Goal: Check status: Check status

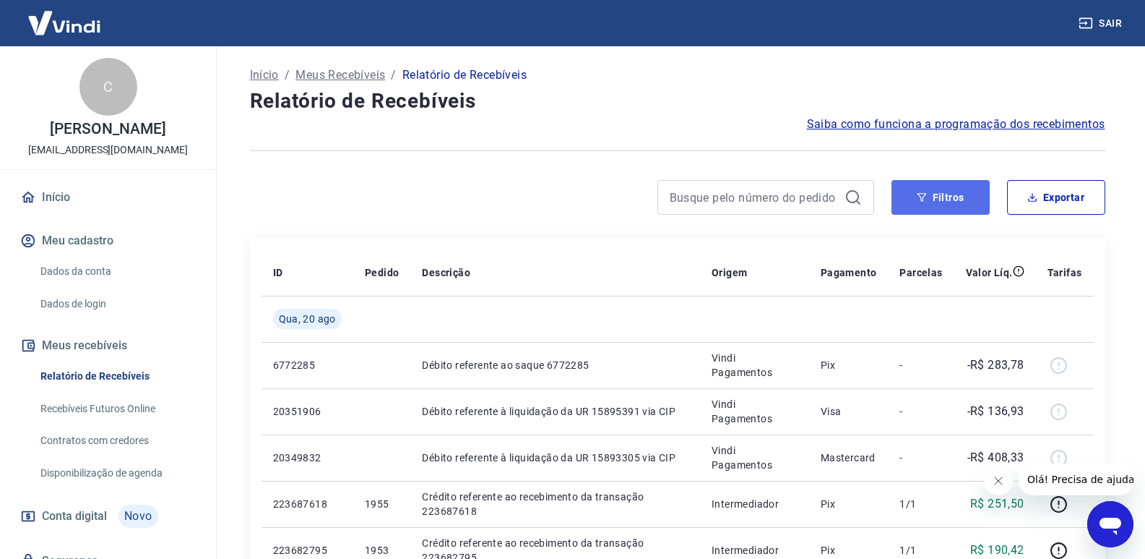
click at [920, 192] on button "Filtros" at bounding box center [941, 197] width 98 height 35
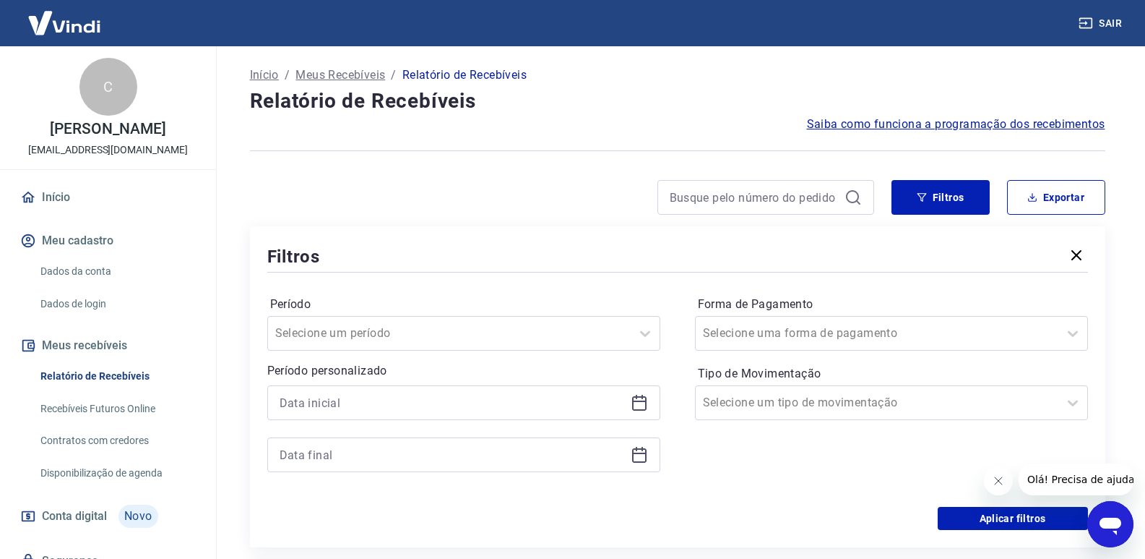
click at [636, 408] on icon at bounding box center [639, 402] width 17 height 17
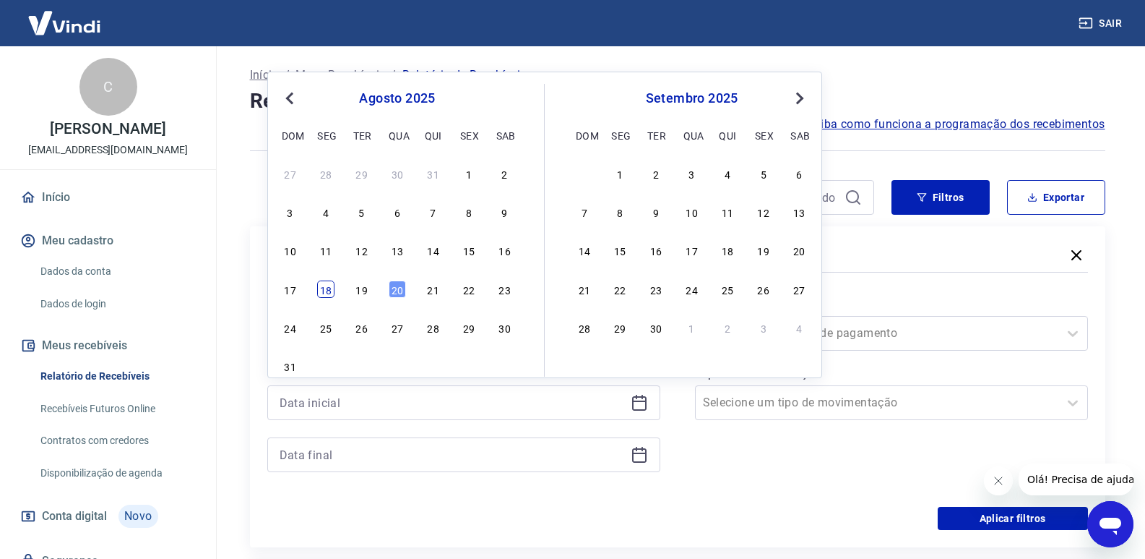
click at [326, 298] on div "18" at bounding box center [325, 288] width 17 height 17
click at [319, 293] on div "Período Selecione um período" at bounding box center [463, 322] width 393 height 58
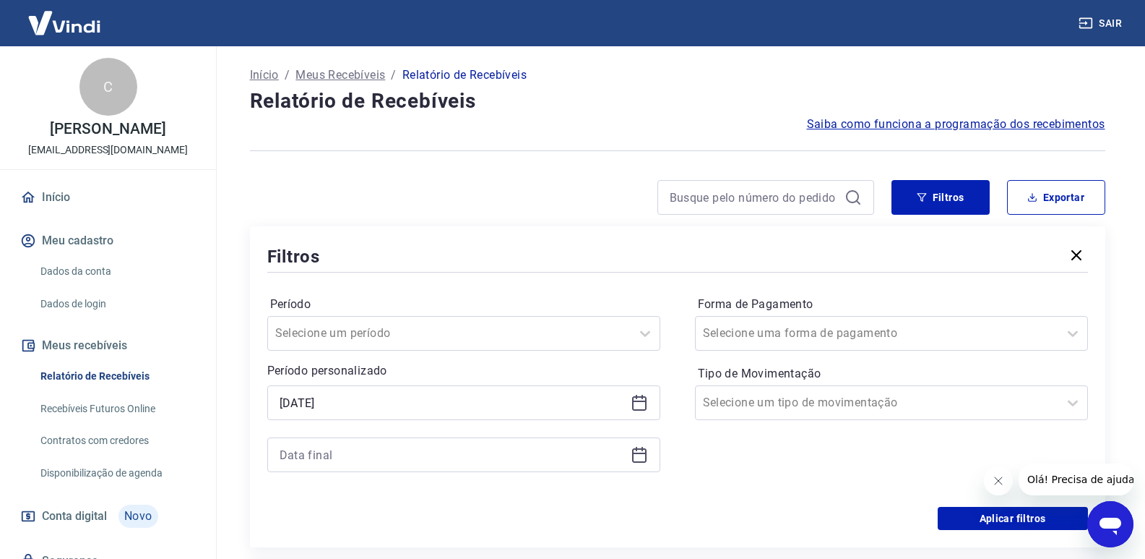
type input "18/08/2025"
click at [647, 465] on div at bounding box center [463, 454] width 393 height 35
click at [636, 460] on icon at bounding box center [639, 454] width 17 height 17
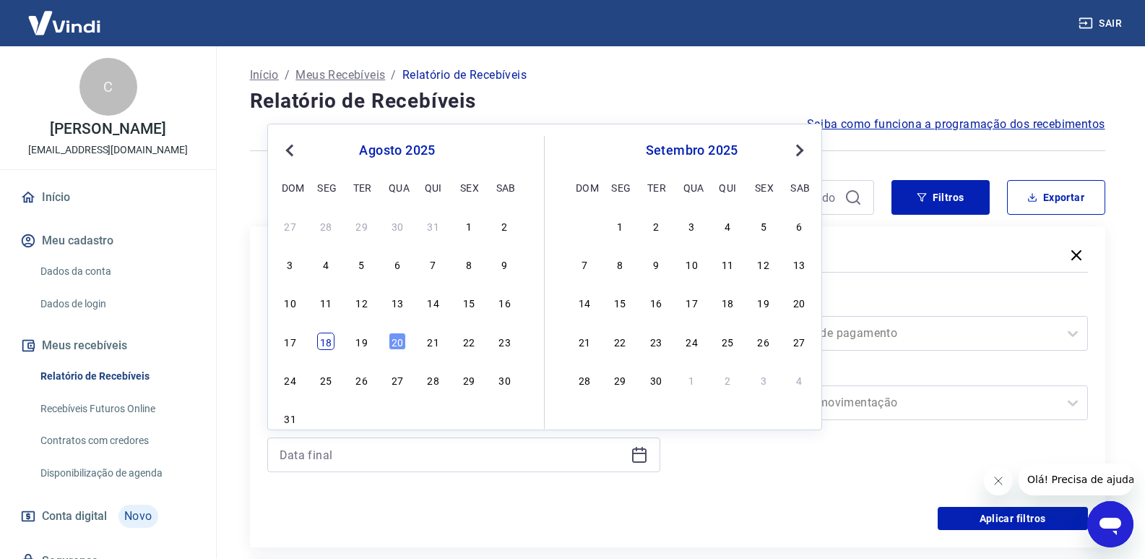
click at [327, 350] on div "18" at bounding box center [325, 340] width 17 height 17
click at [952, 317] on div "Selecione uma forma de pagamento" at bounding box center [891, 333] width 393 height 35
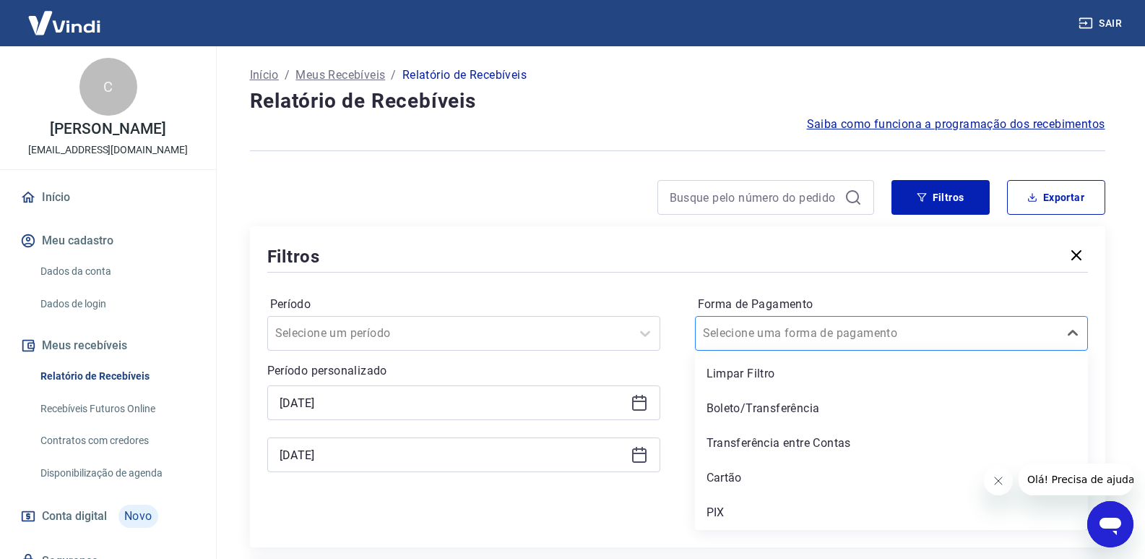
type input "18/08/2025"
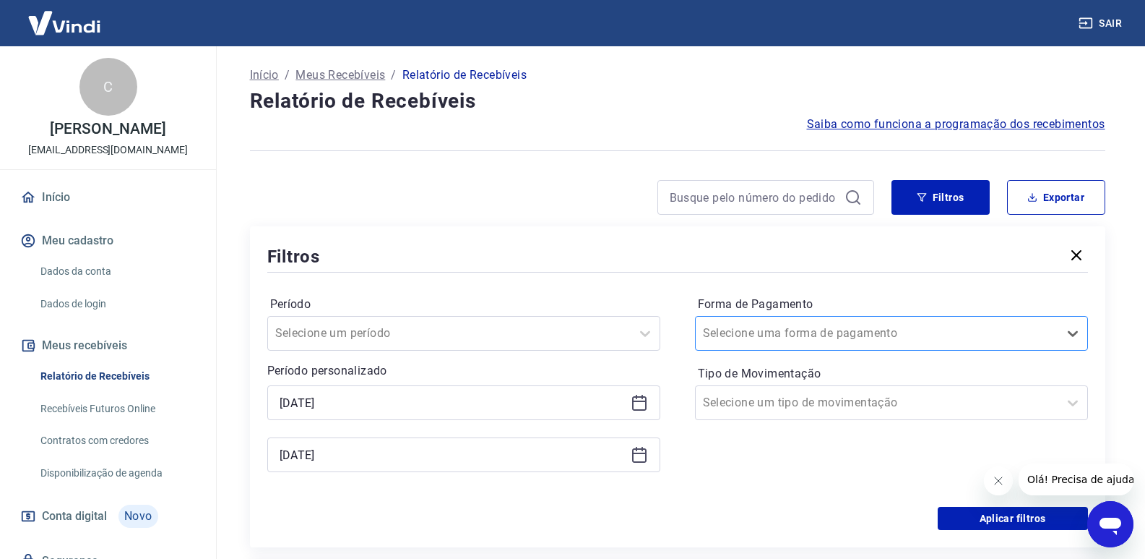
click at [884, 337] on div at bounding box center [877, 333] width 348 height 20
drag, startPoint x: 877, startPoint y: 334, endPoint x: 864, endPoint y: 345, distance: 17.4
click at [876, 334] on div at bounding box center [877, 333] width 348 height 20
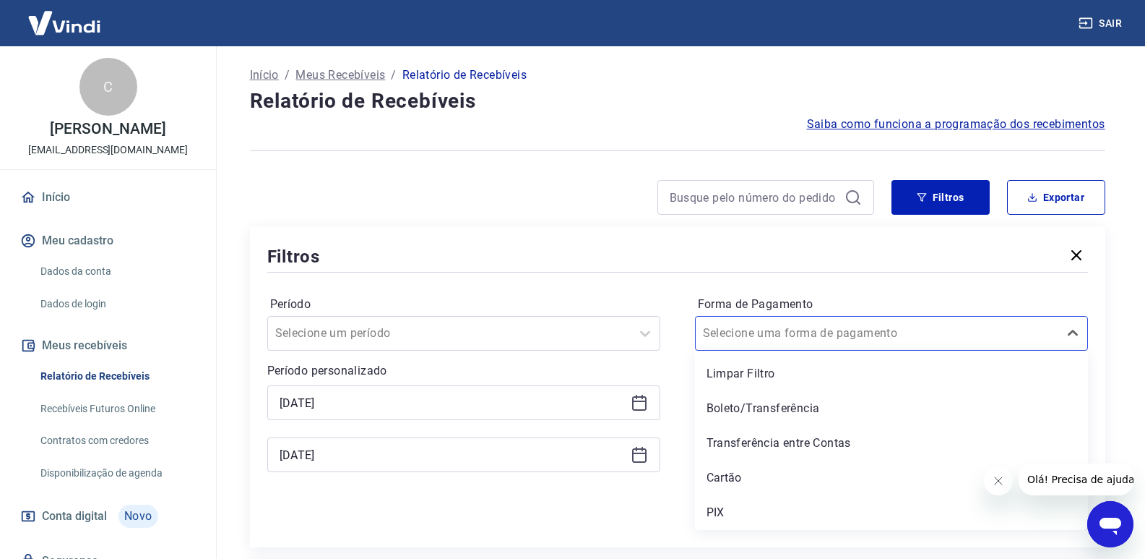
click at [737, 503] on div "PIX" at bounding box center [891, 512] width 393 height 29
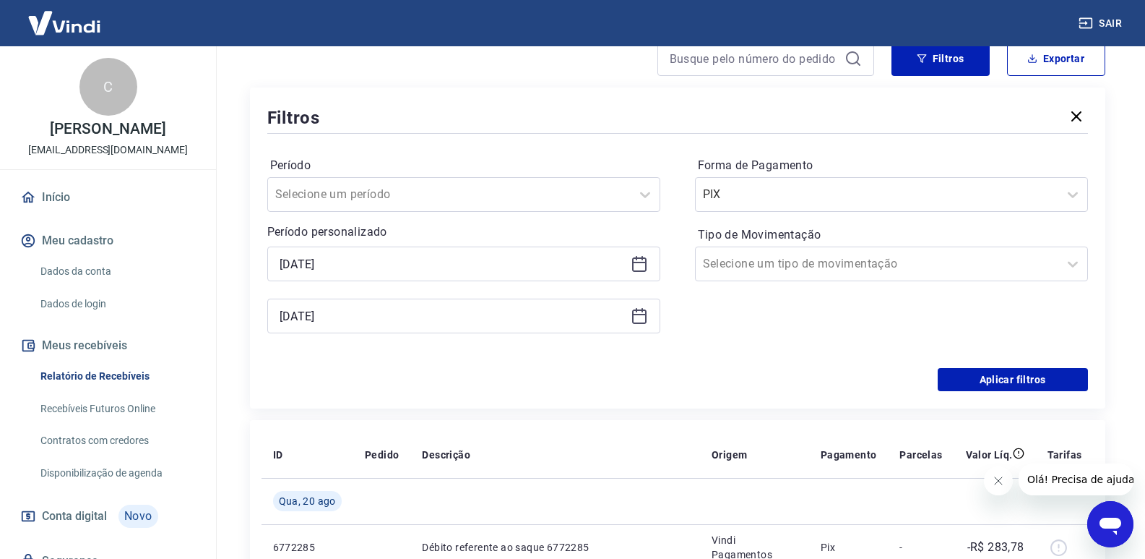
scroll to position [145, 0]
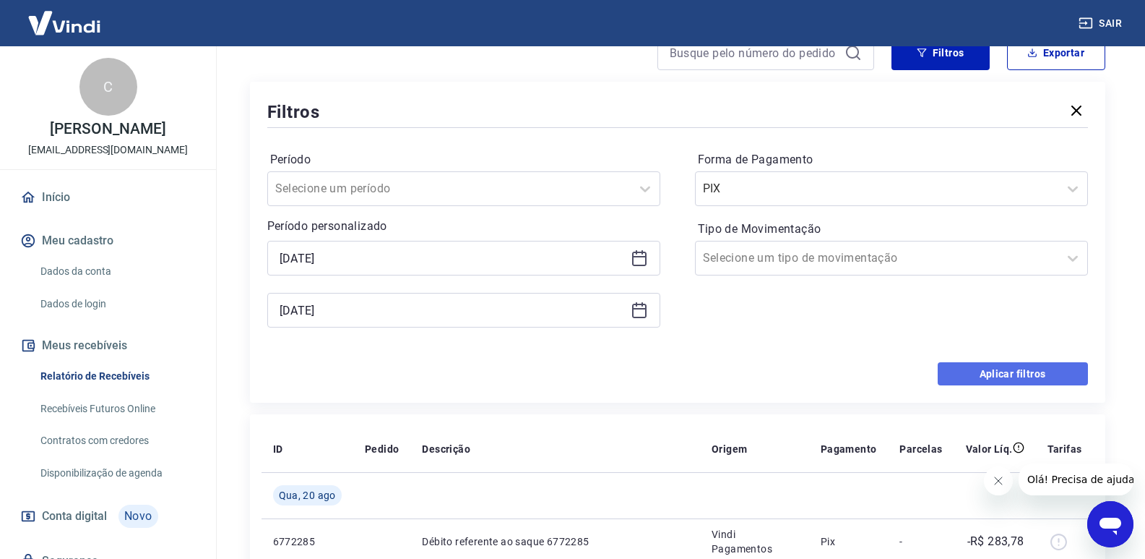
click at [1049, 381] on button "Aplicar filtros" at bounding box center [1013, 373] width 150 height 23
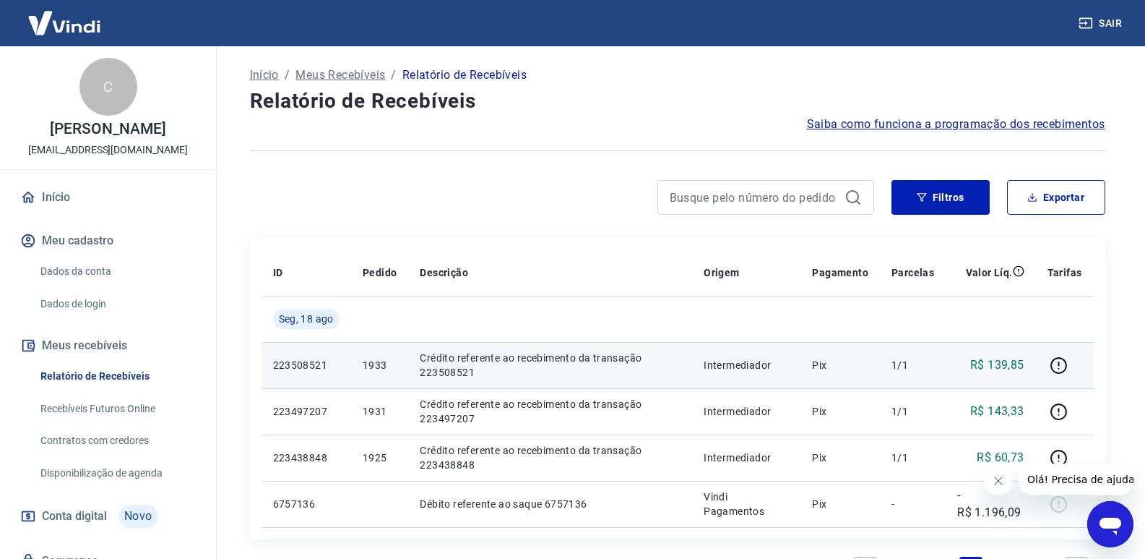
scroll to position [206, 0]
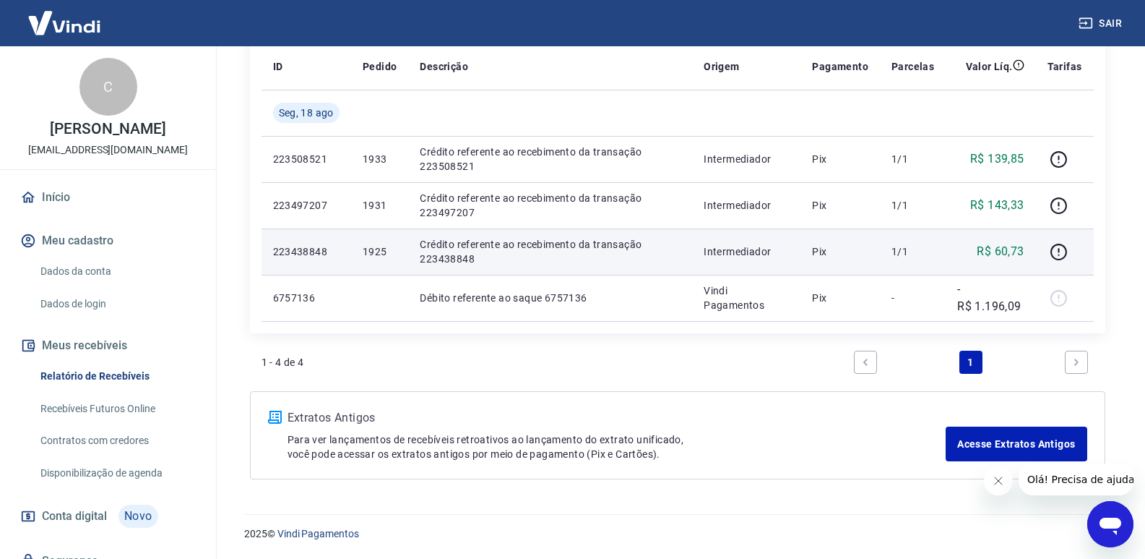
click at [306, 250] on p "223438848" at bounding box center [306, 251] width 66 height 14
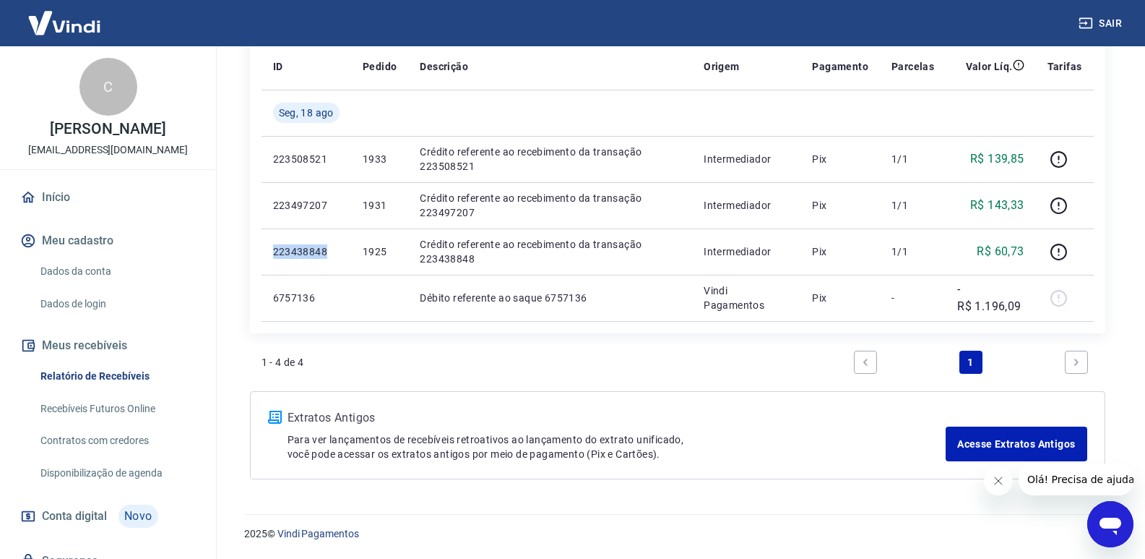
copy p "223438848"
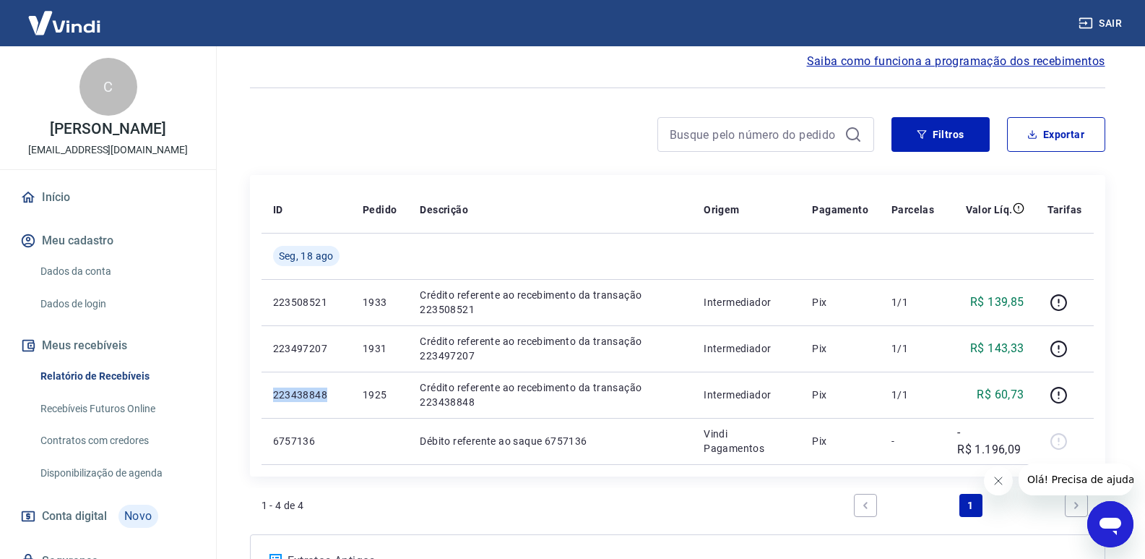
scroll to position [0, 0]
